Goal: Information Seeking & Learning: Learn about a topic

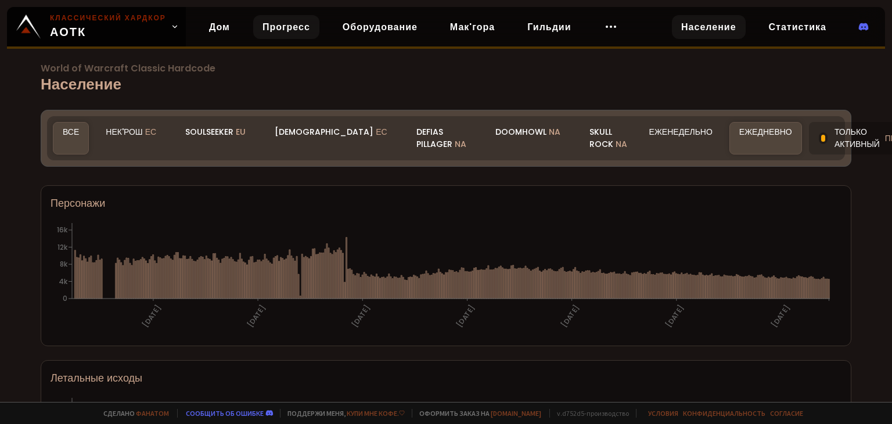
click at [283, 28] on font "Прогресс" at bounding box center [286, 26] width 48 height 13
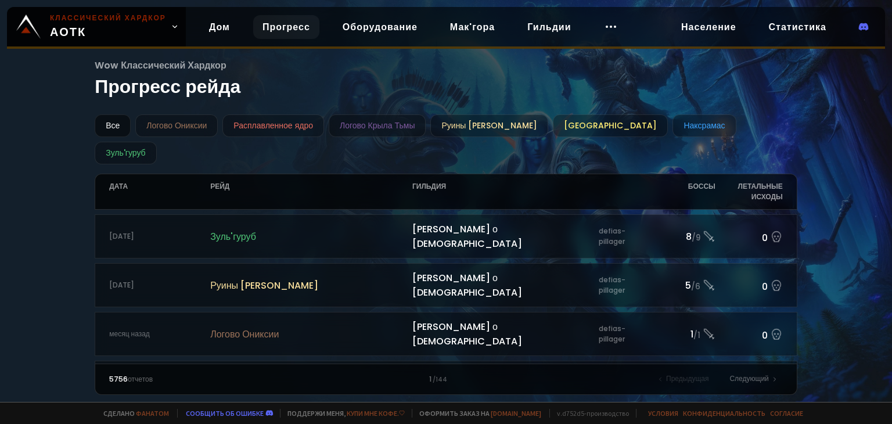
click at [118, 124] on font "Все" at bounding box center [113, 126] width 14 height 12
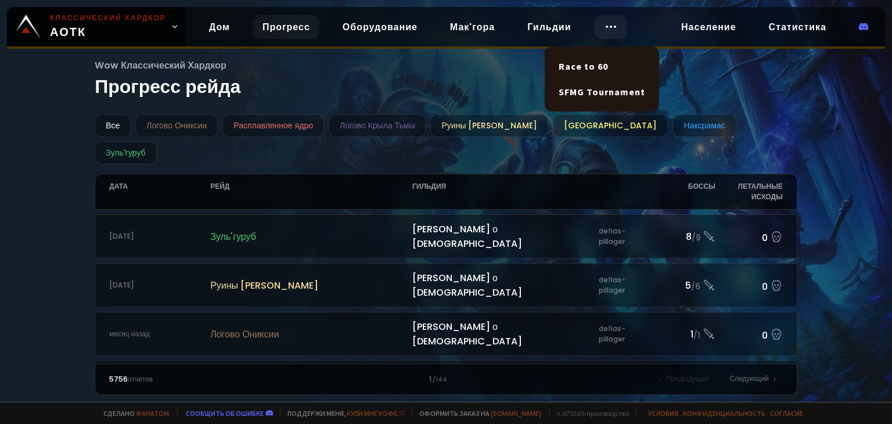
click at [616, 38] on body "Классический хардкор АОТК Дом Прогресс Оборудование Мак'гора Гильдии Население …" at bounding box center [446, 212] width 892 height 424
click at [598, 87] on font "Турнир SFMG" at bounding box center [590, 92] width 63 height 12
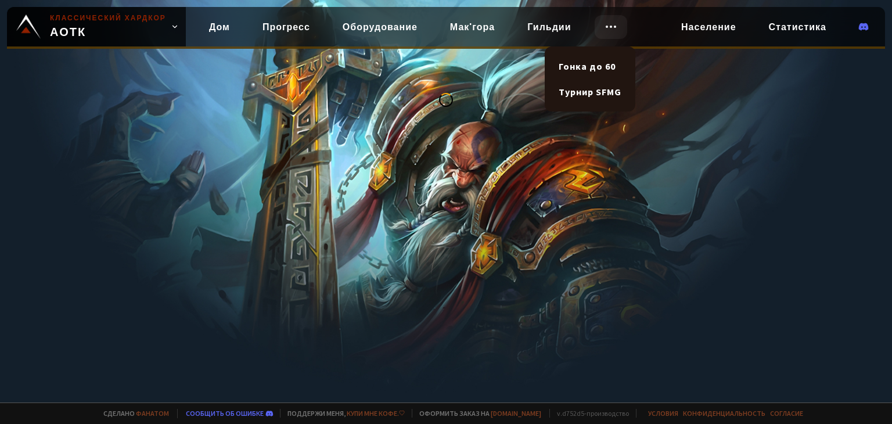
click at [618, 32] on icon at bounding box center [611, 27] width 14 height 14
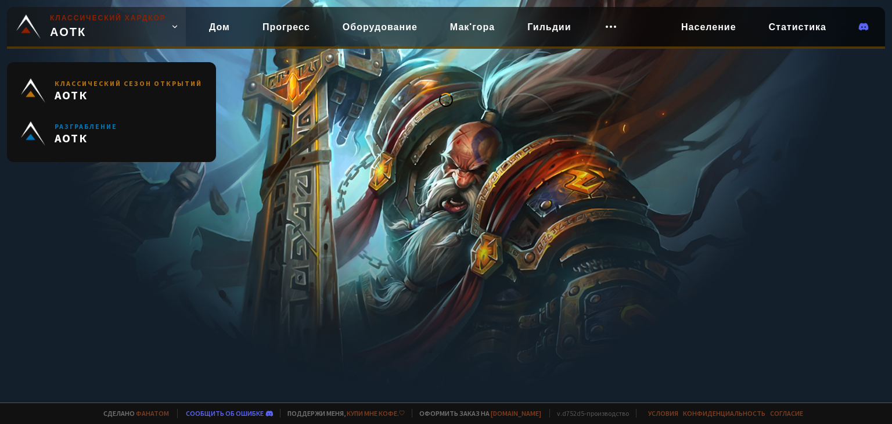
click at [171, 28] on icon at bounding box center [175, 27] width 8 height 8
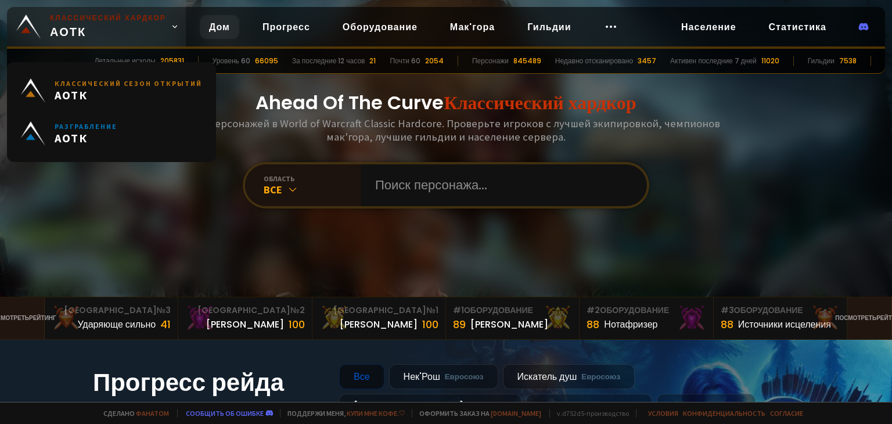
click at [171, 28] on icon at bounding box center [175, 27] width 8 height 8
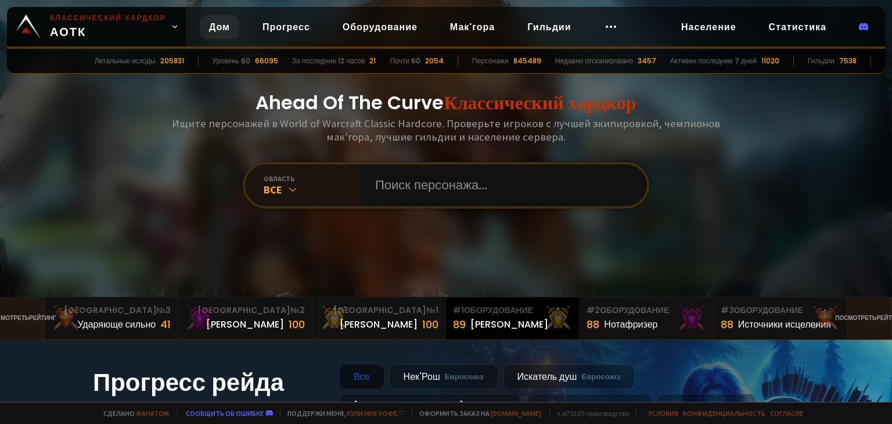
click at [511, 315] on font "Оборудование" at bounding box center [498, 310] width 69 height 12
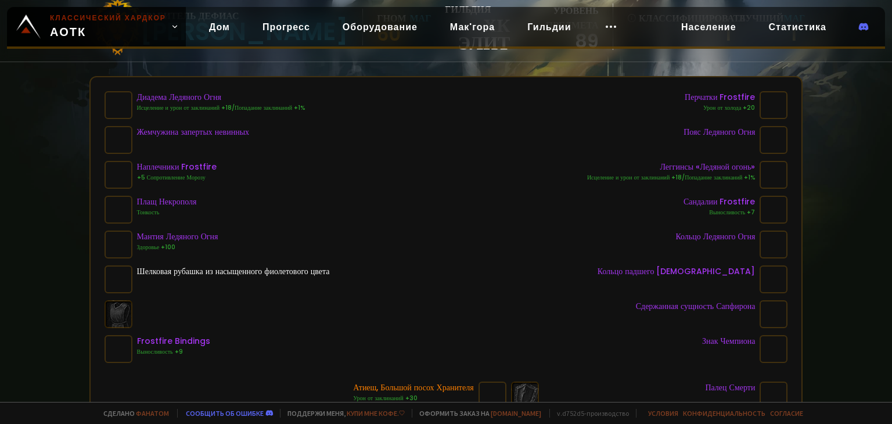
scroll to position [116, 0]
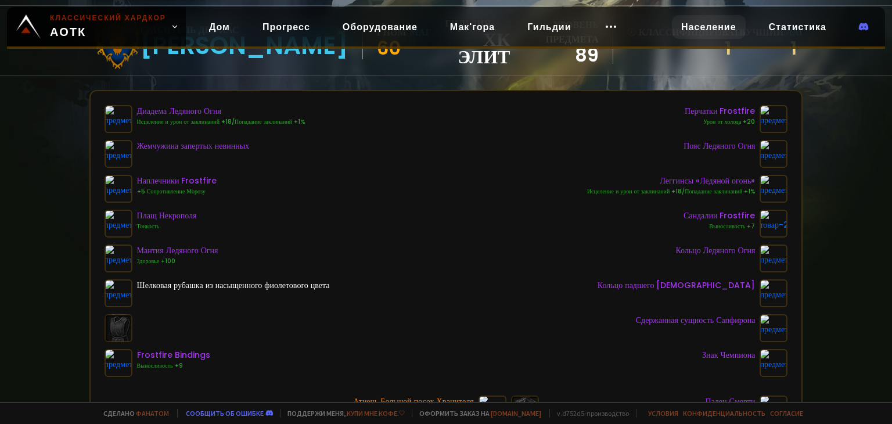
click at [699, 28] on font "Население" at bounding box center [708, 26] width 55 height 13
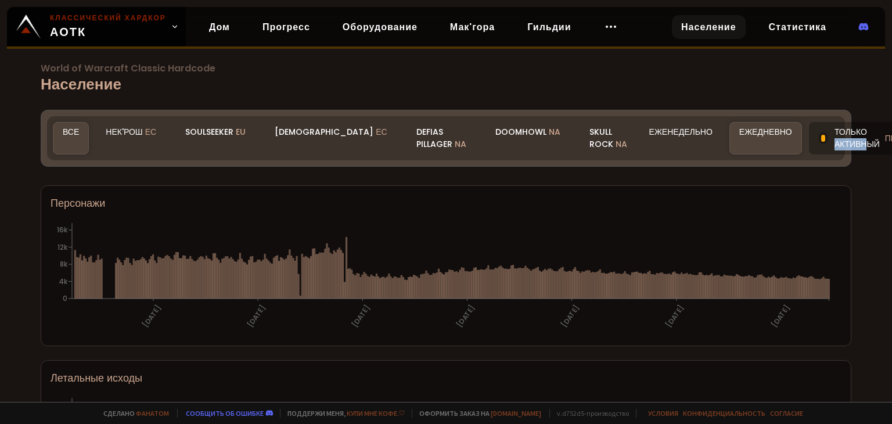
click at [834, 136] on font "Только активный" at bounding box center [858, 138] width 48 height 24
click at [715, 171] on div "World of Warcraft Classic Hardcode Население Царство Все Все Нек'Рош ЕС Soulsee…" at bounding box center [446, 201] width 892 height 402
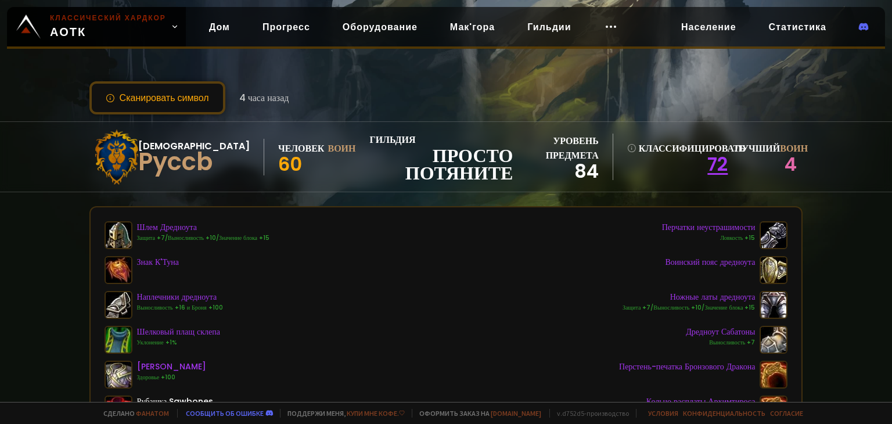
click at [707, 159] on font "72" at bounding box center [717, 164] width 20 height 26
